Goal: Task Accomplishment & Management: Use online tool/utility

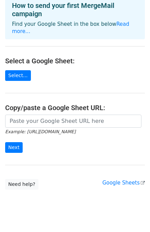
scroll to position [43, 0]
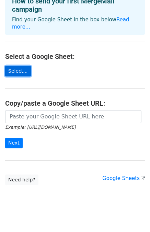
click at [18, 66] on link "Select..." at bounding box center [18, 71] width 26 height 11
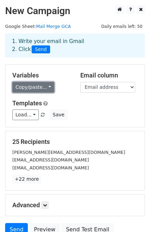
click at [39, 84] on link "Copy/paste..." at bounding box center [33, 87] width 42 height 11
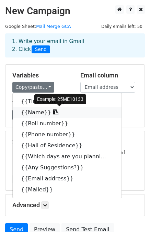
click at [36, 115] on link "{{Name}}" at bounding box center [67, 112] width 109 height 11
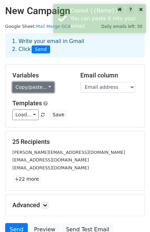
click at [34, 90] on link "Copy/paste..." at bounding box center [33, 87] width 42 height 11
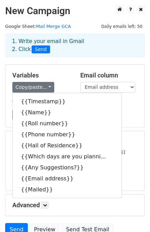
click at [122, 114] on div "Load... No templates saved Save" at bounding box center [75, 114] width 136 height 11
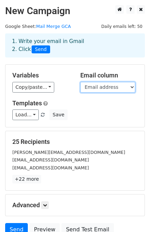
click at [94, 85] on select "Timestamp Name Roll number Phone number Hall of Residence Which days are you pl…" at bounding box center [107, 87] width 55 height 11
click at [80, 82] on select "Timestamp Name Roll number Phone number Hall of Residence Which days are you pl…" at bounding box center [107, 87] width 55 height 11
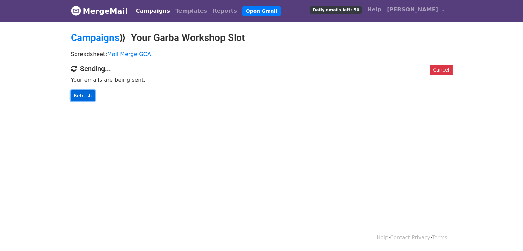
click at [84, 95] on link "Refresh" at bounding box center [83, 95] width 24 height 11
click at [89, 98] on link "Refresh" at bounding box center [83, 95] width 24 height 11
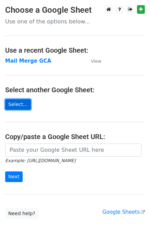
click at [22, 104] on link "Select..." at bounding box center [18, 104] width 26 height 11
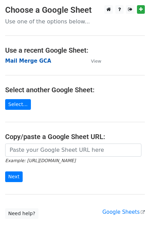
click at [27, 62] on strong "Mail Merge GCA" at bounding box center [28, 61] width 46 height 6
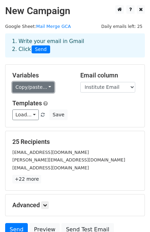
click at [47, 88] on link "Copy/paste..." at bounding box center [33, 87] width 42 height 11
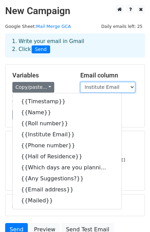
click at [128, 85] on select "Timestamp Name Roll number Institute Email Phone number Hall of Residence Which…" at bounding box center [107, 87] width 55 height 11
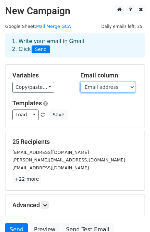
click at [80, 82] on select "Timestamp Name Roll number Institute Email Phone number Hall of Residence Which…" at bounding box center [107, 87] width 55 height 11
click at [97, 90] on select "Timestamp Name Roll number Institute Email Phone number Hall of Residence Which…" at bounding box center [107, 87] width 55 height 11
click at [80, 82] on select "Timestamp Name Roll number Institute Email Phone number Hall of Residence Which…" at bounding box center [107, 87] width 55 height 11
click at [114, 87] on select "Timestamp Name Roll number Institute Email Phone number Hall of Residence Which…" at bounding box center [107, 87] width 55 height 11
select select "Email address"
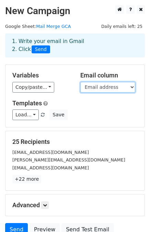
click at [80, 82] on select "Timestamp Name Roll number Institute Email Phone number Hall of Residence Which…" at bounding box center [107, 87] width 55 height 11
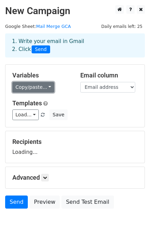
click at [37, 88] on link "Copy/paste..." at bounding box center [33, 87] width 42 height 11
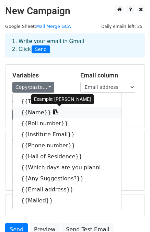
click at [35, 115] on link "{{Name}}" at bounding box center [67, 112] width 109 height 11
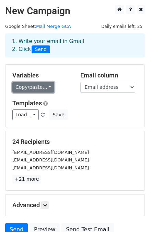
click at [30, 91] on link "Copy/paste..." at bounding box center [33, 87] width 42 height 11
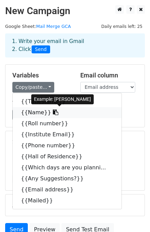
click at [26, 113] on link "{{Name}}" at bounding box center [67, 112] width 109 height 11
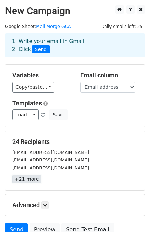
click at [22, 179] on link "+21 more" at bounding box center [26, 179] width 29 height 9
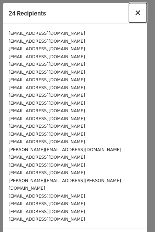
click at [137, 18] on button "×" at bounding box center [138, 12] width 18 height 19
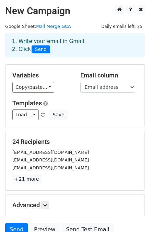
scroll to position [62, 0]
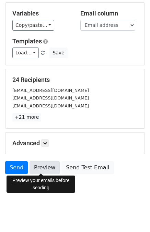
click at [44, 165] on link "Preview" at bounding box center [45, 167] width 30 height 13
click at [47, 167] on link "Preview" at bounding box center [45, 167] width 30 height 13
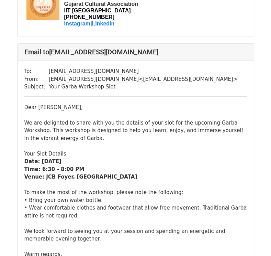
scroll to position [2504, 0]
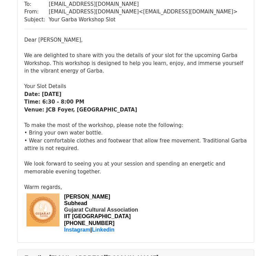
scroll to position [73, 0]
